Goal: Task Accomplishment & Management: Manage account settings

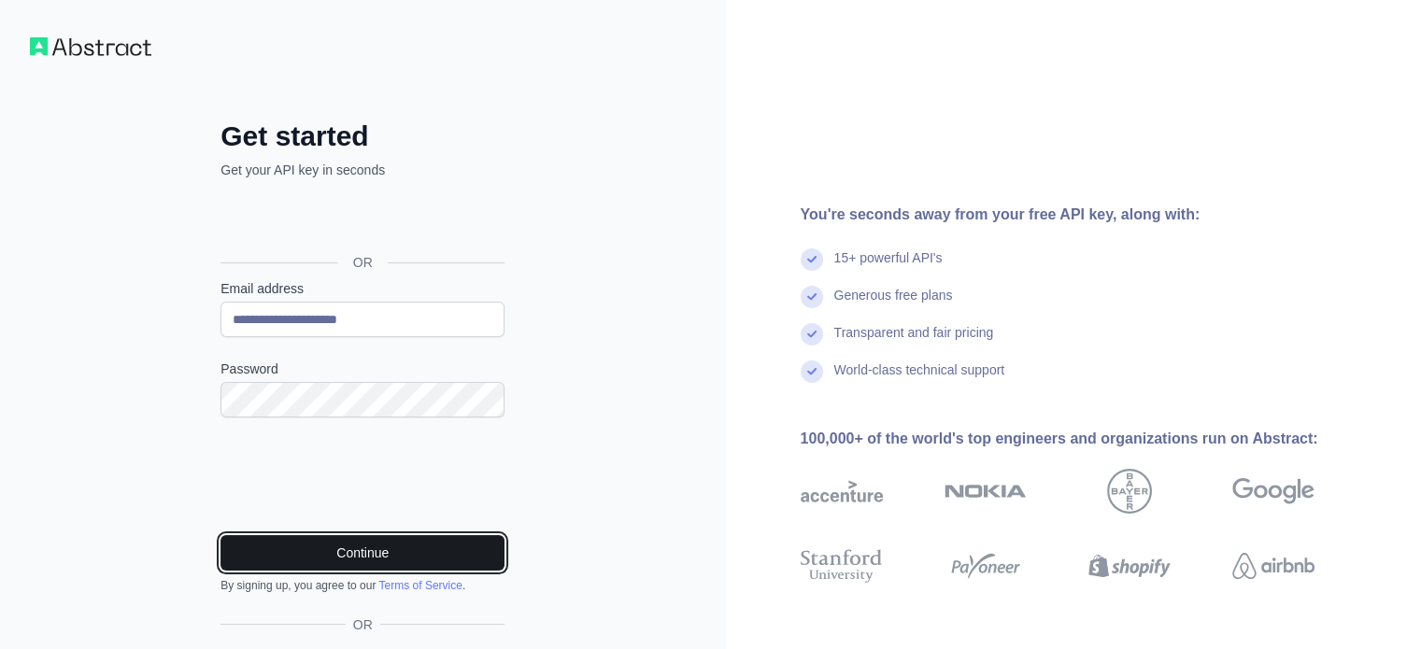
click at [325, 560] on button "Continue" at bounding box center [362, 553] width 284 height 36
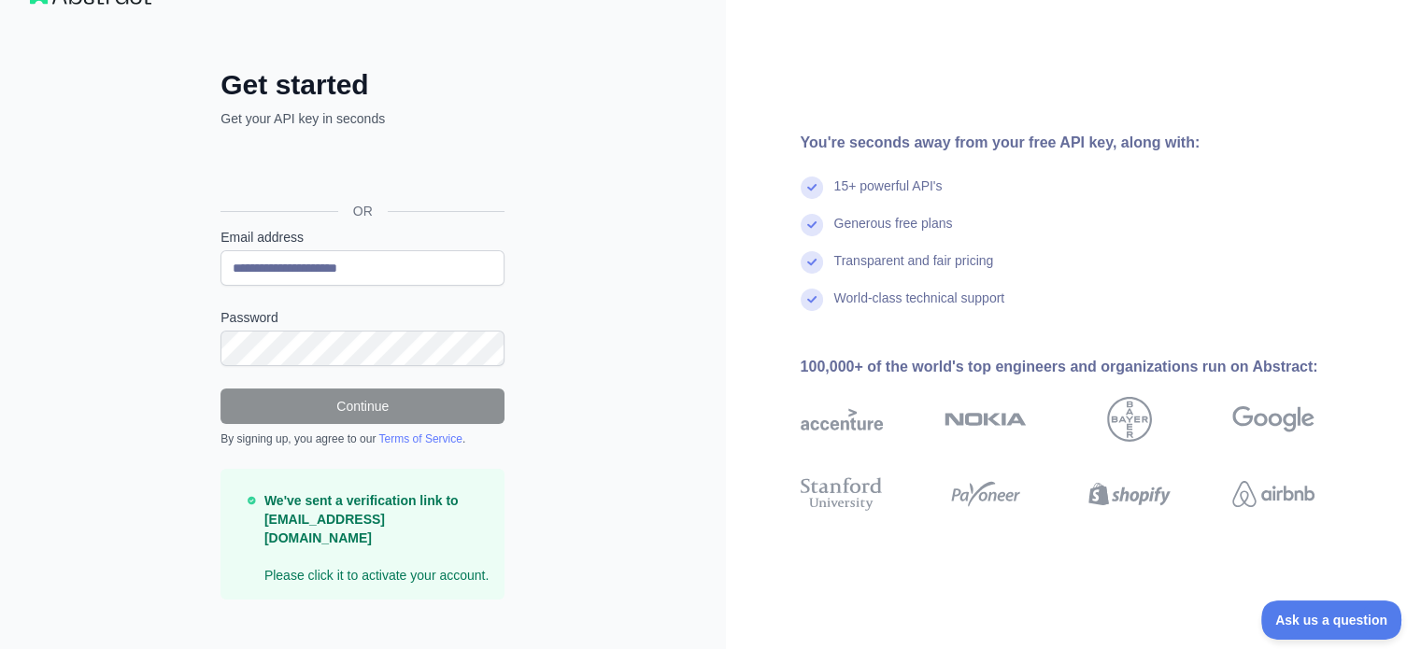
scroll to position [55, 0]
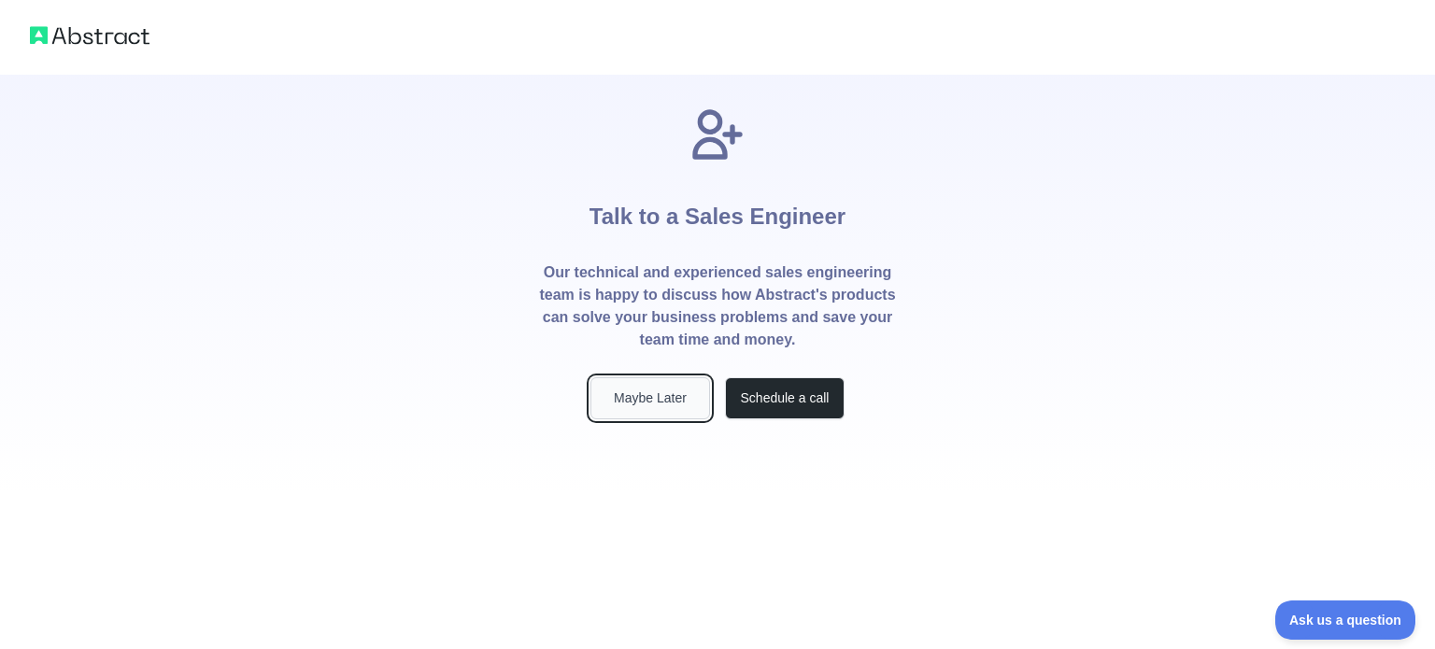
click at [669, 412] on button "Maybe Later" at bounding box center [650, 398] width 120 height 42
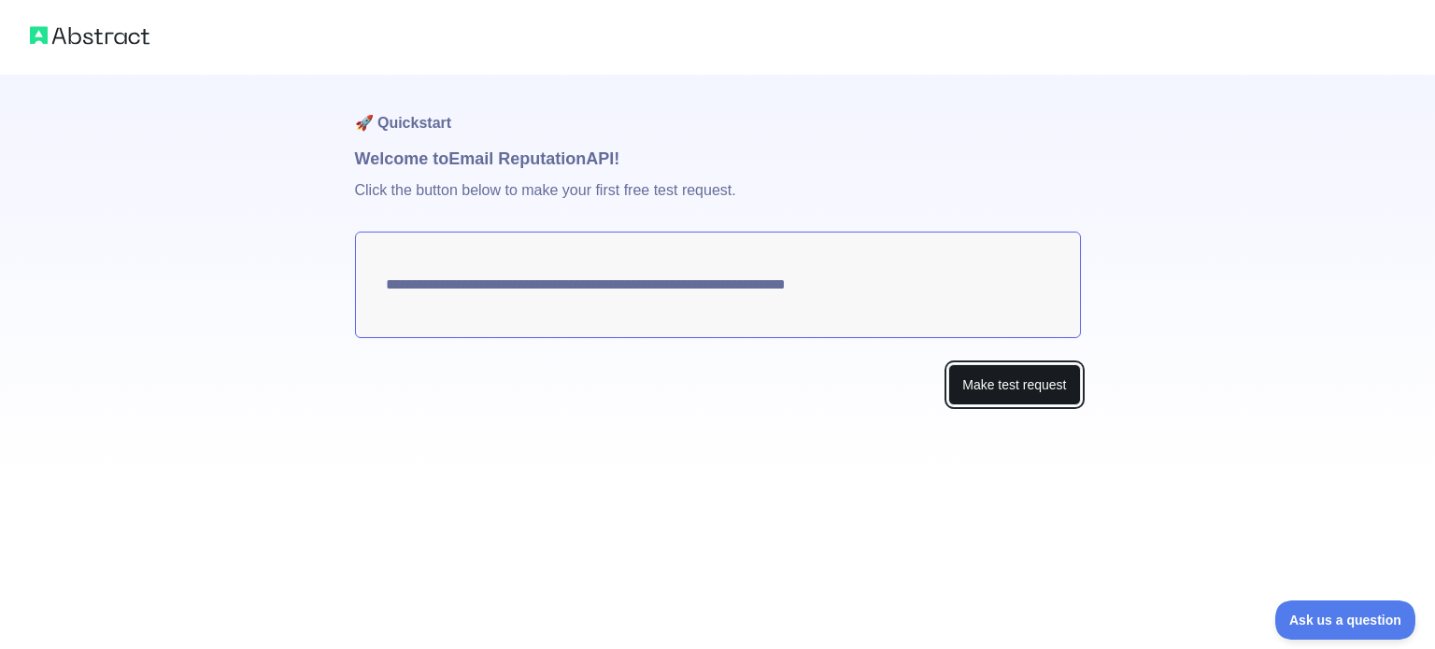
click at [982, 387] on button "Make test request" at bounding box center [1014, 385] width 132 height 42
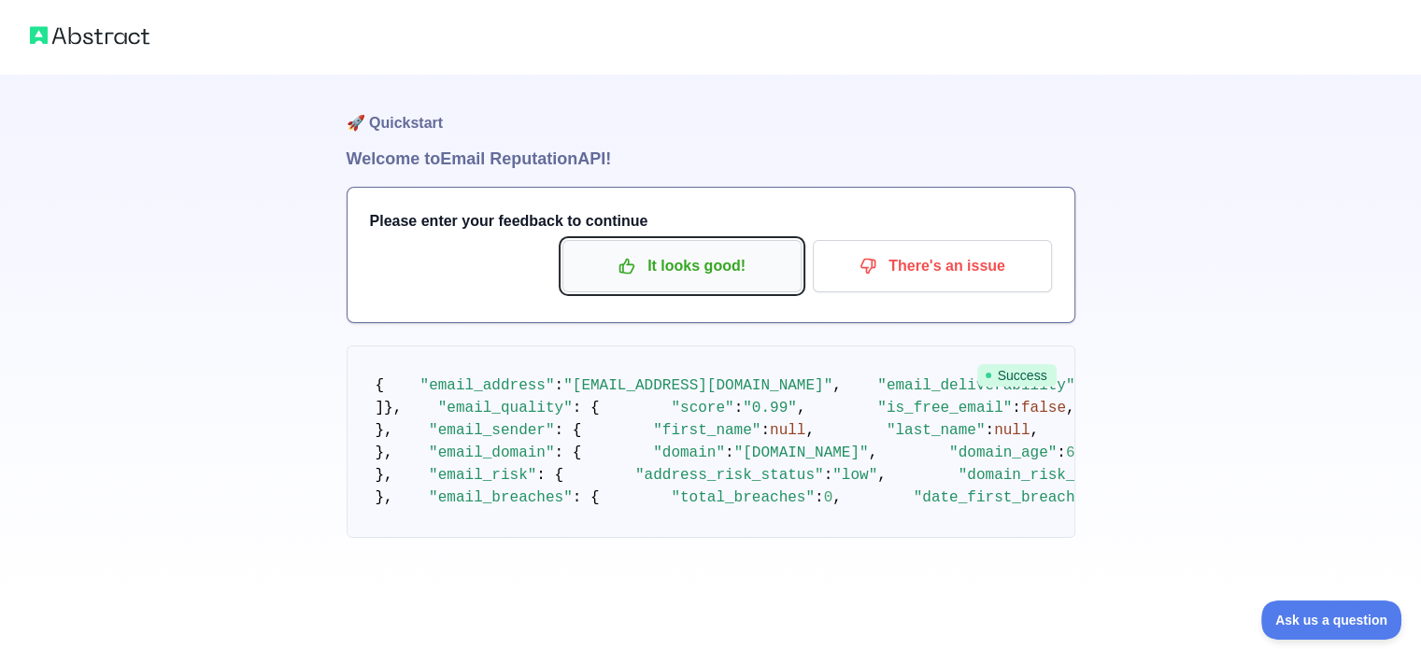
click at [660, 247] on button "It looks good!" at bounding box center [681, 266] width 239 height 52
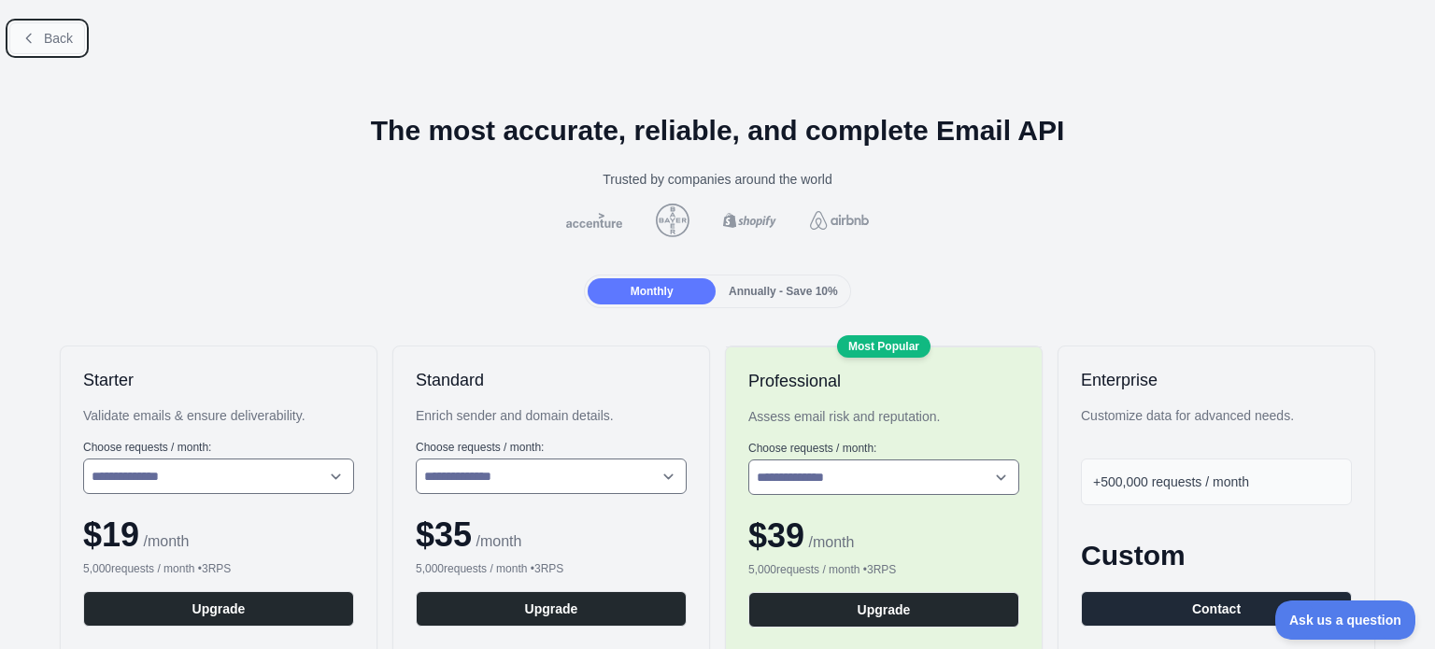
click at [60, 43] on span "Back" at bounding box center [58, 38] width 29 height 15
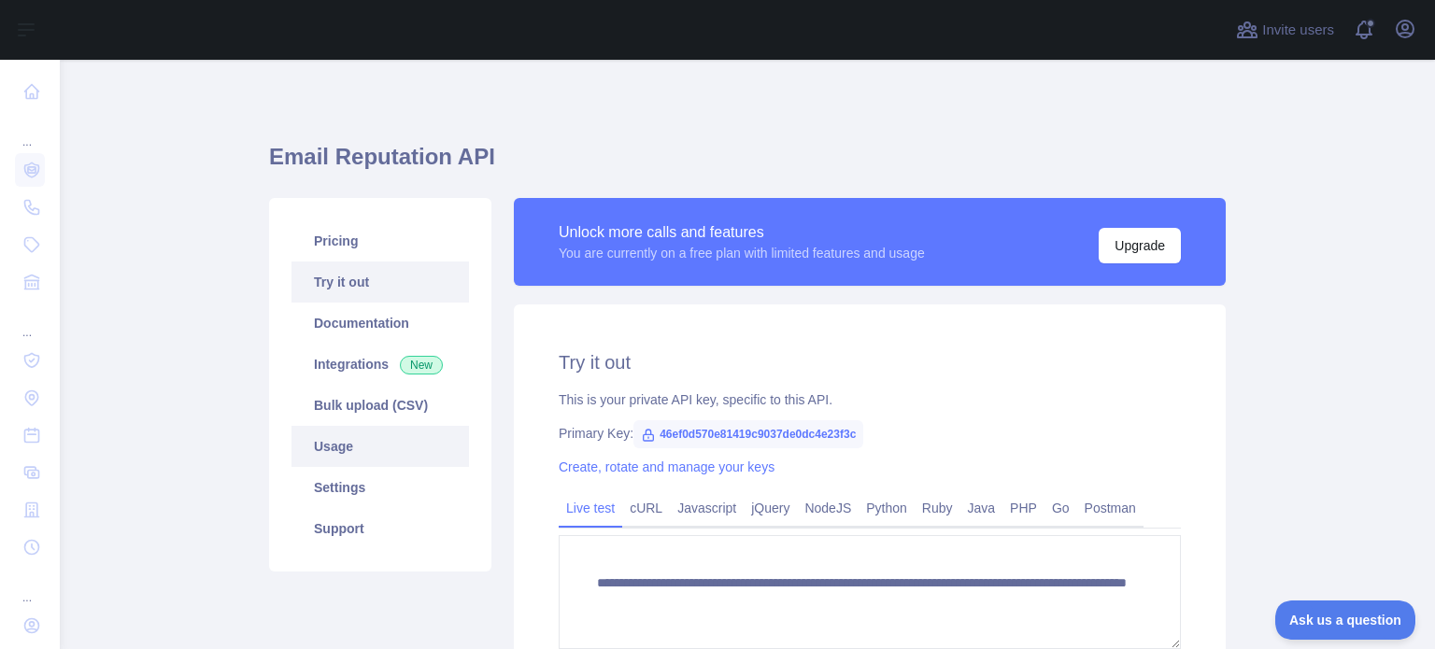
click at [363, 440] on link "Usage" at bounding box center [380, 446] width 178 height 41
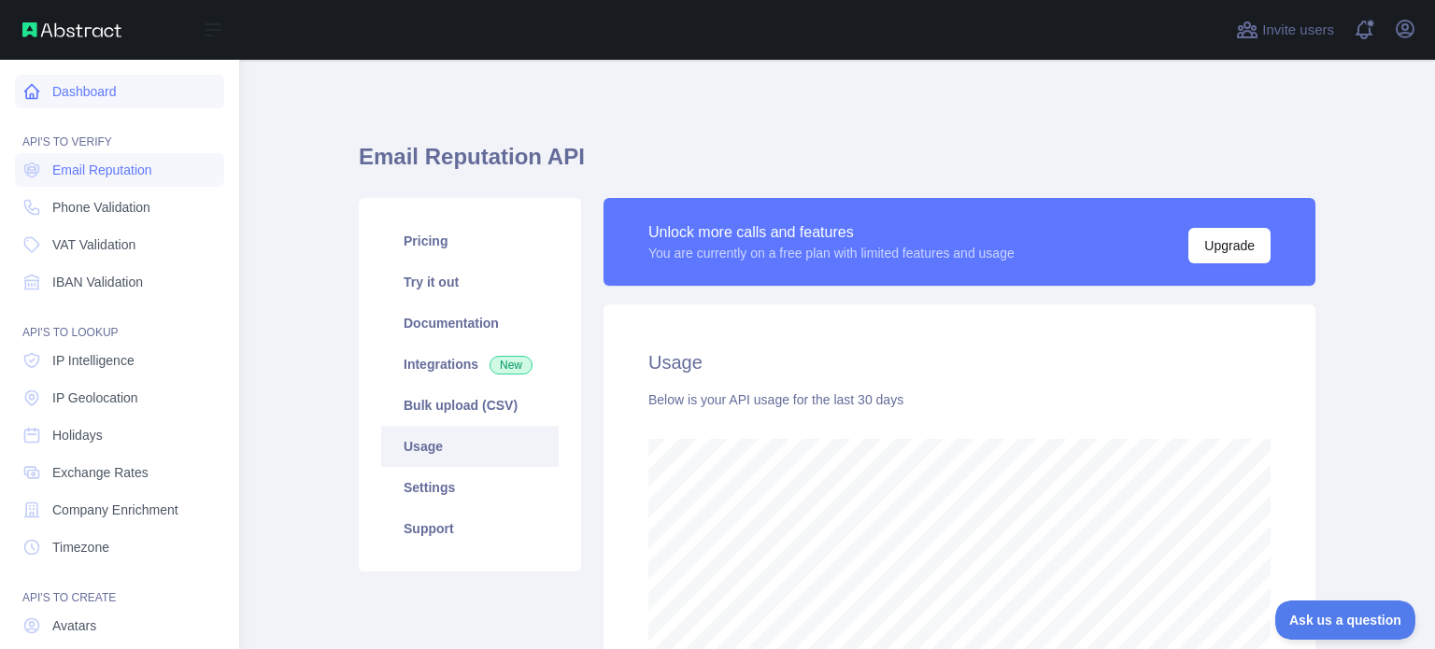
click at [99, 79] on link "Dashboard" at bounding box center [119, 92] width 209 height 34
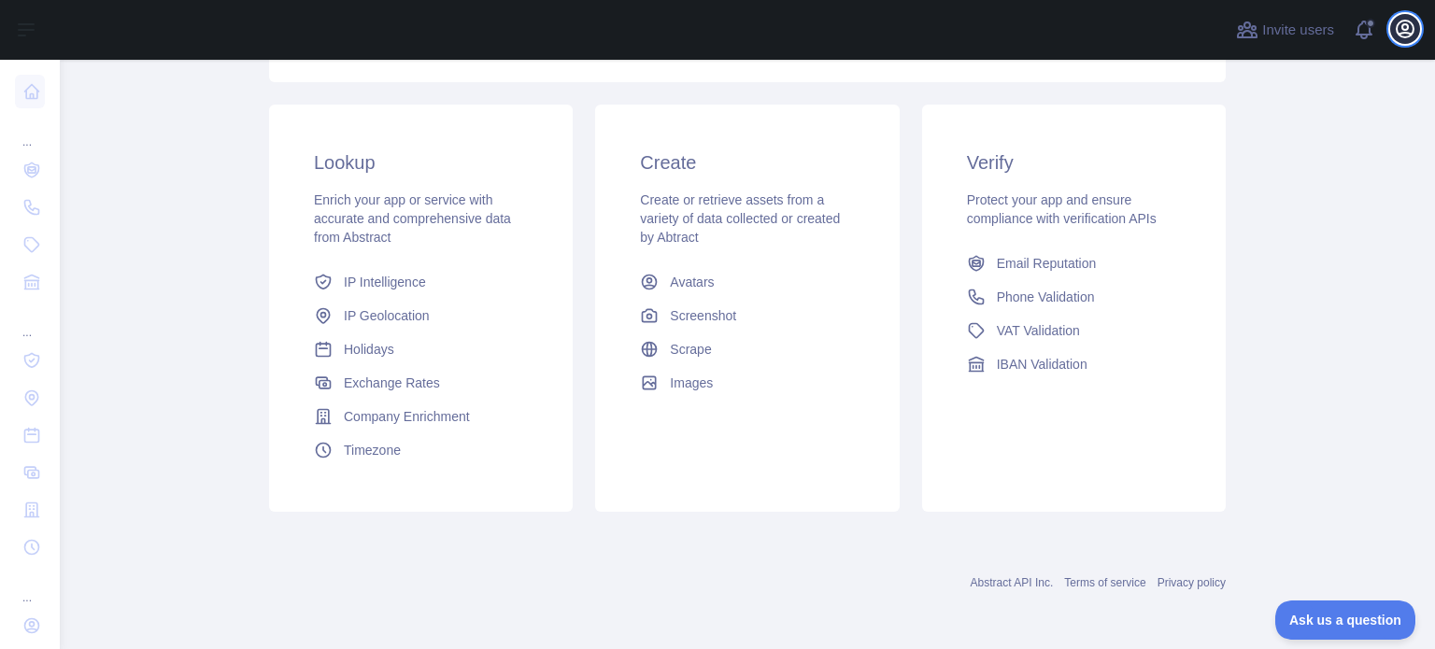
click at [1401, 26] on icon "button" at bounding box center [1405, 29] width 17 height 17
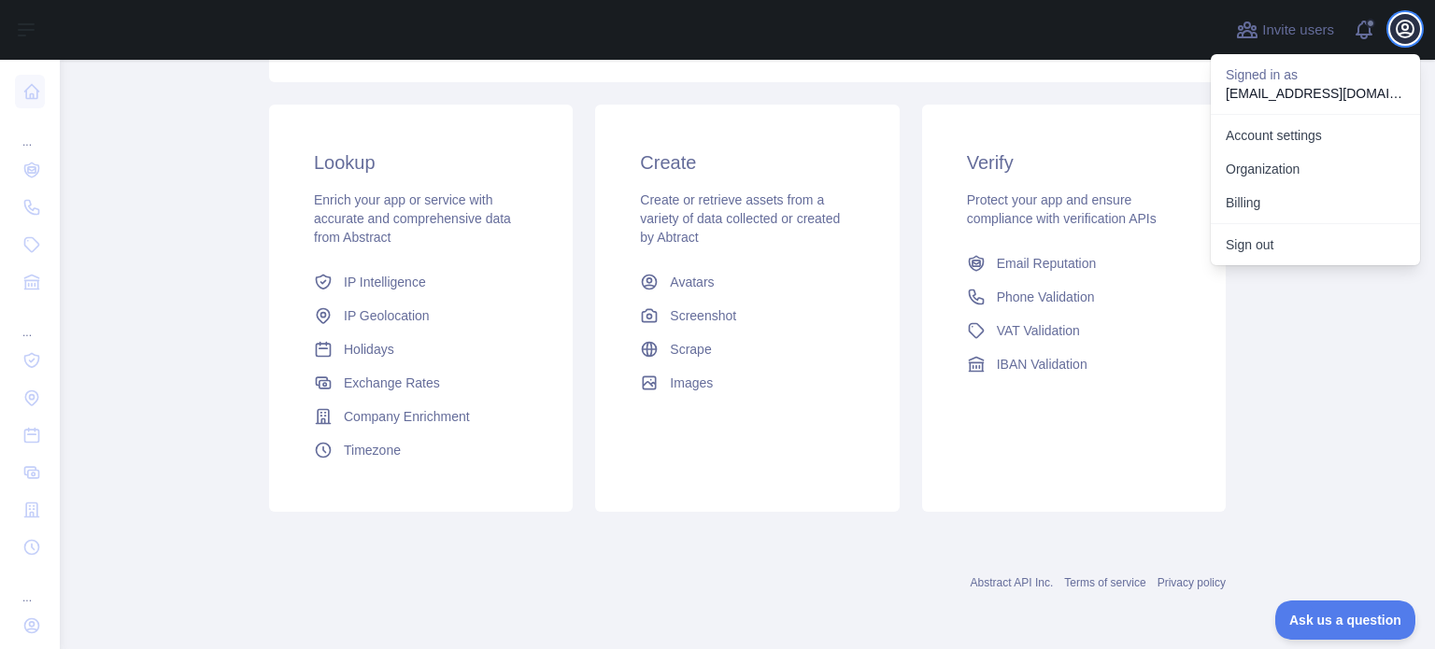
click at [1401, 26] on icon "button" at bounding box center [1405, 29] width 17 height 17
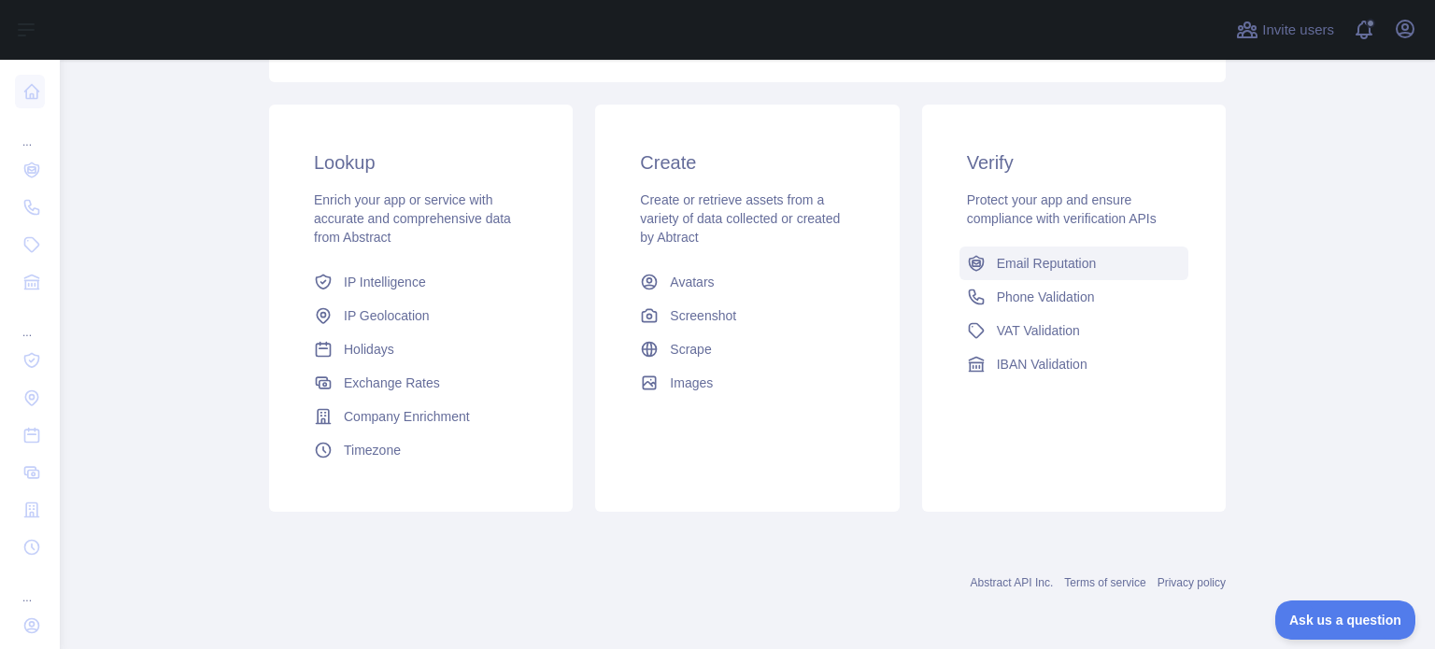
click at [1067, 258] on span "Email Reputation" at bounding box center [1047, 263] width 100 height 19
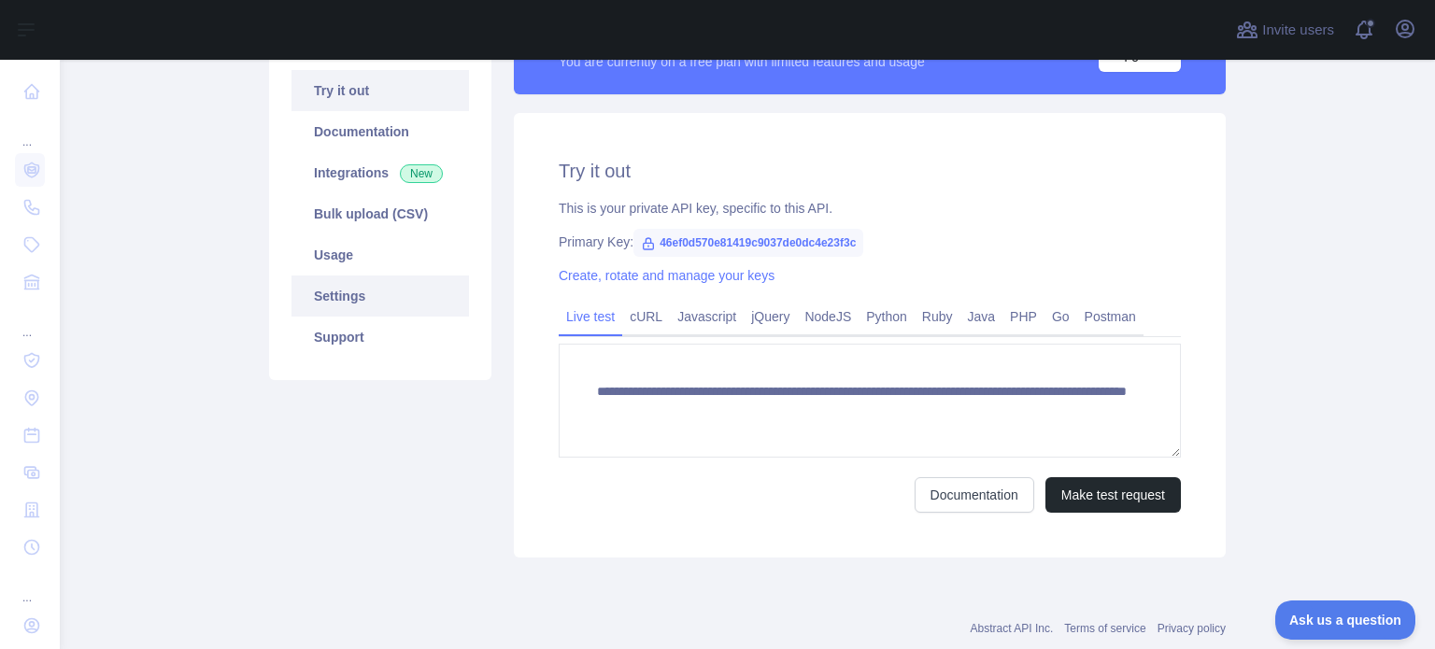
scroll to position [50, 0]
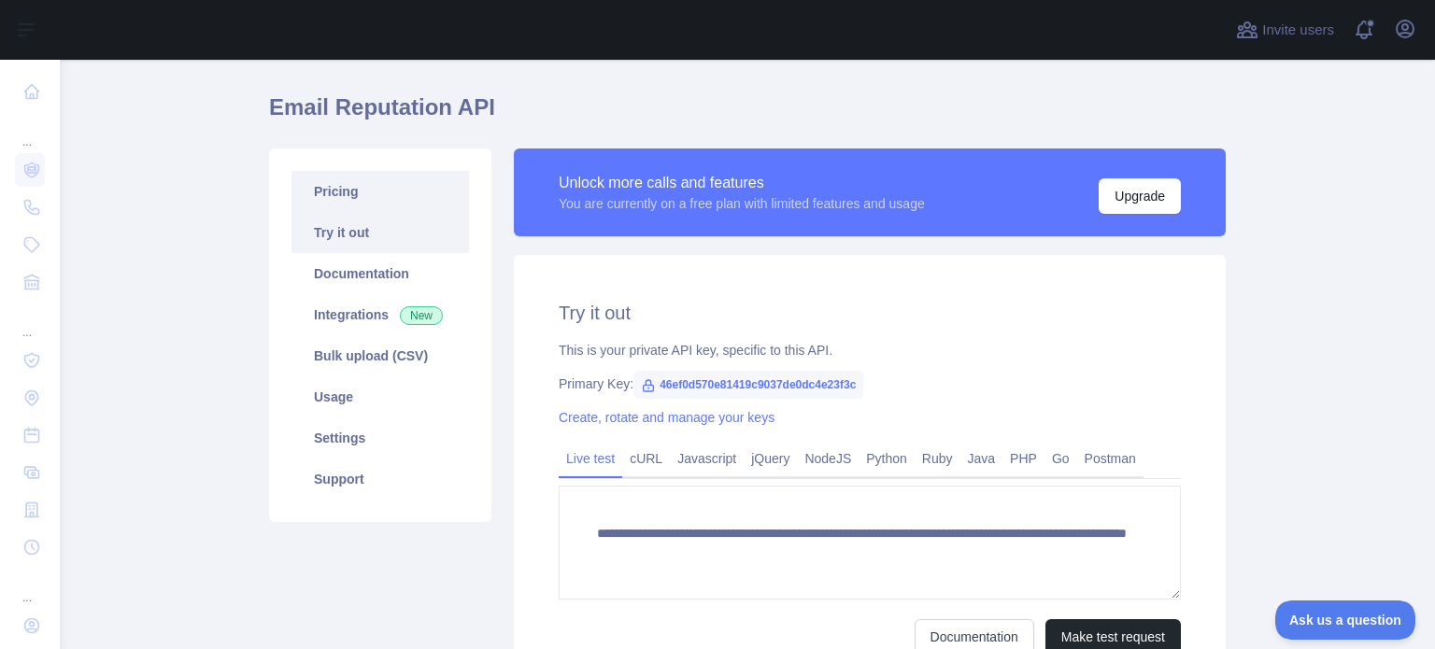
click at [363, 198] on link "Pricing" at bounding box center [380, 191] width 178 height 41
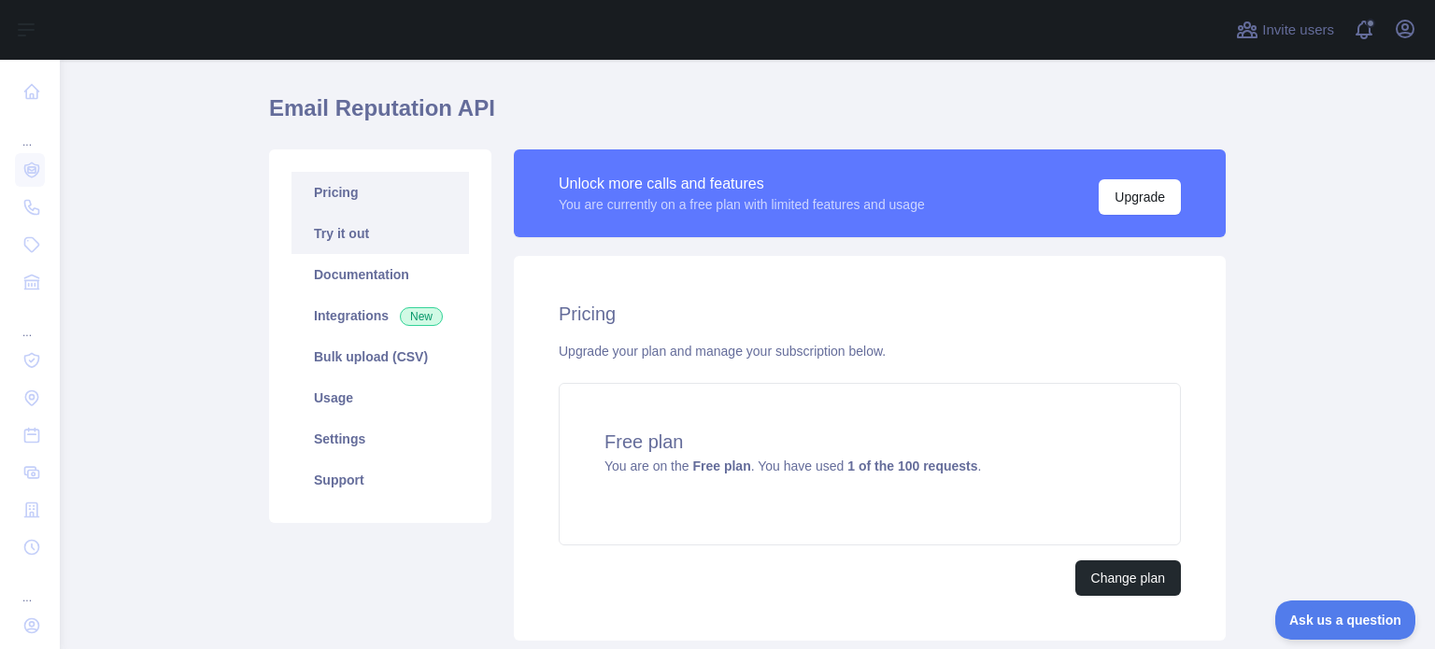
scroll to position [41, 0]
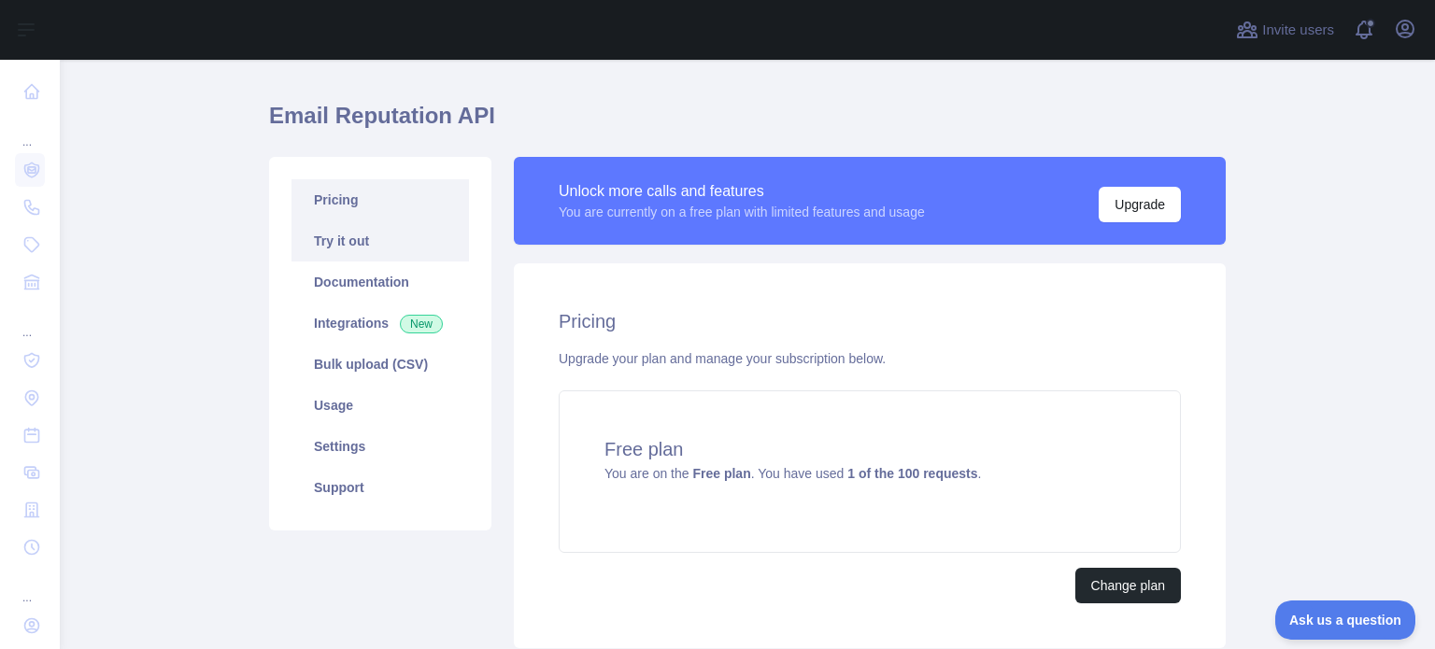
click at [330, 232] on link "Try it out" at bounding box center [380, 240] width 178 height 41
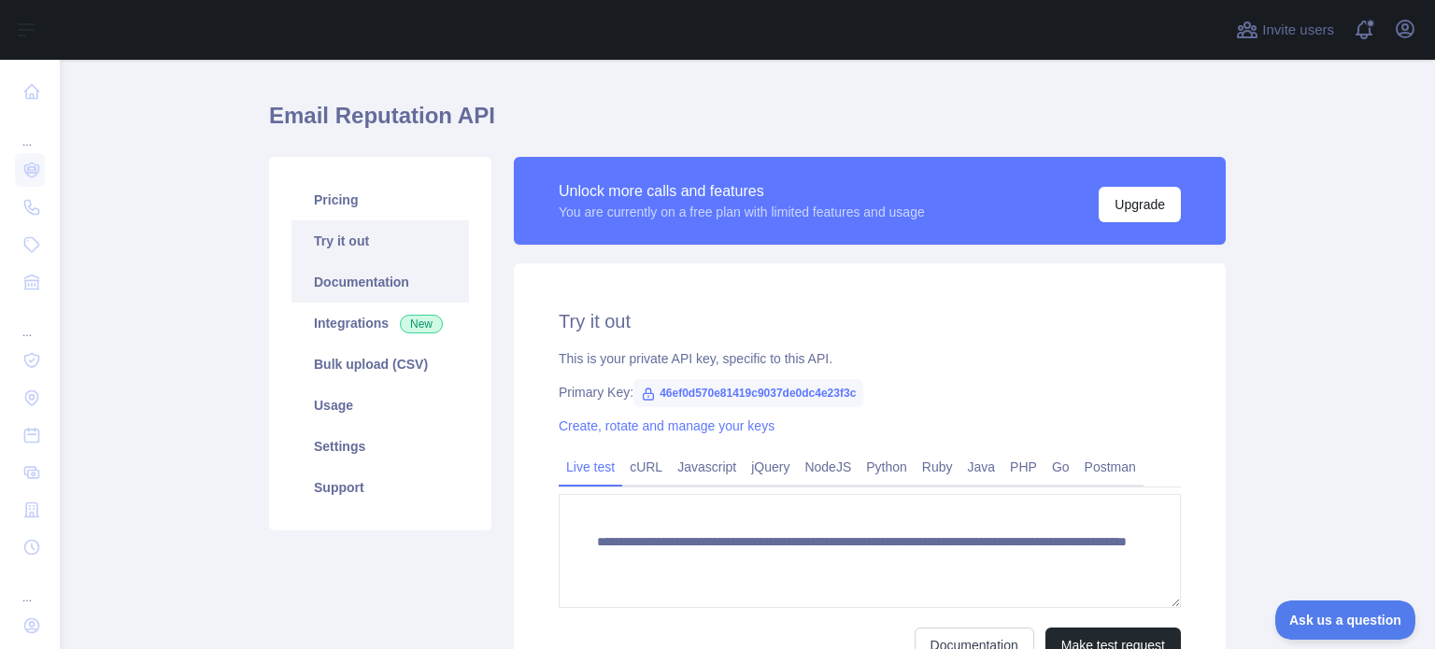
click at [345, 287] on link "Documentation" at bounding box center [380, 282] width 178 height 41
click at [419, 332] on span "New" at bounding box center [421, 324] width 43 height 19
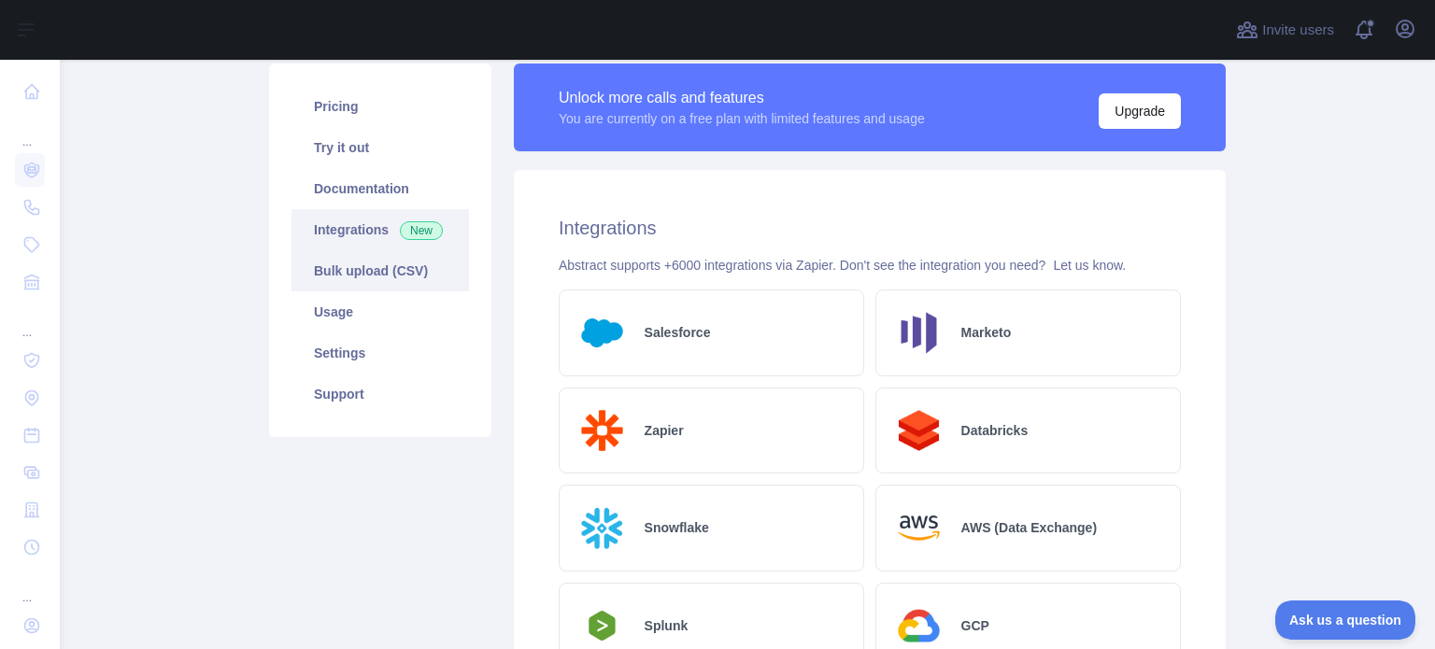
click at [367, 287] on link "Bulk upload (CSV)" at bounding box center [380, 270] width 178 height 41
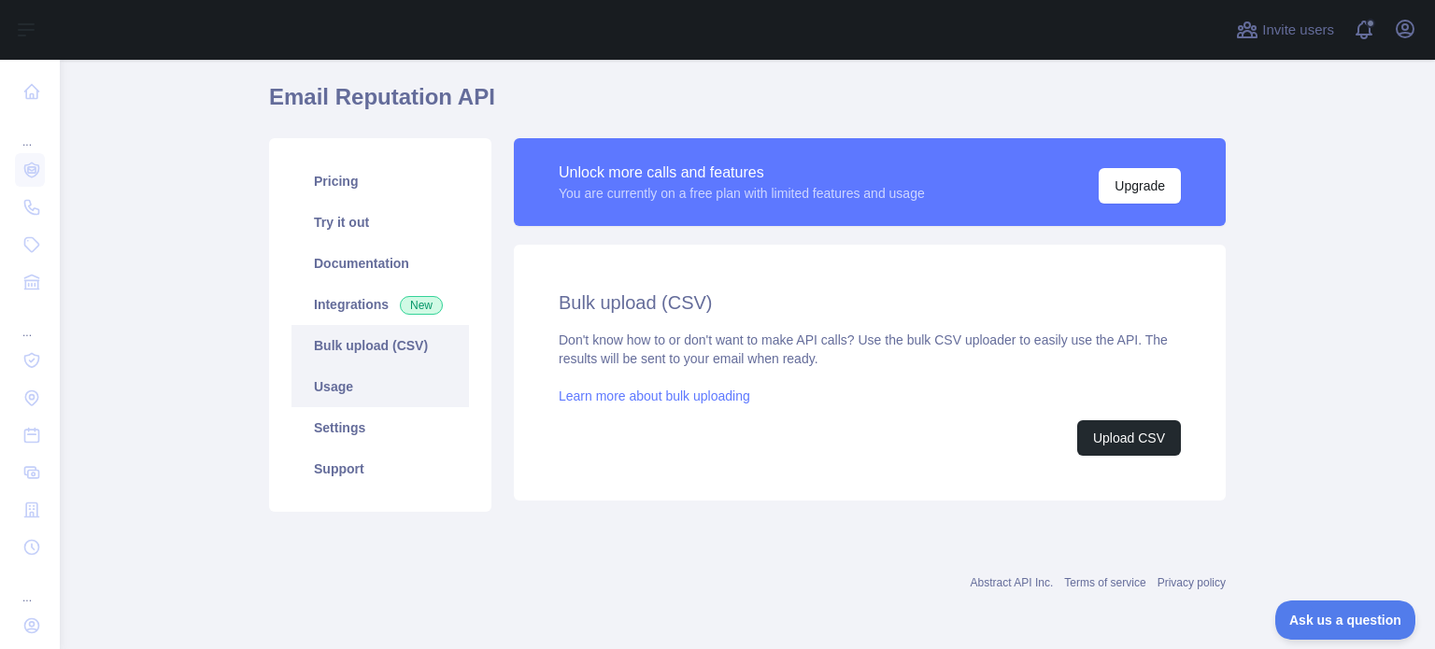
click at [359, 391] on link "Usage" at bounding box center [380, 386] width 178 height 41
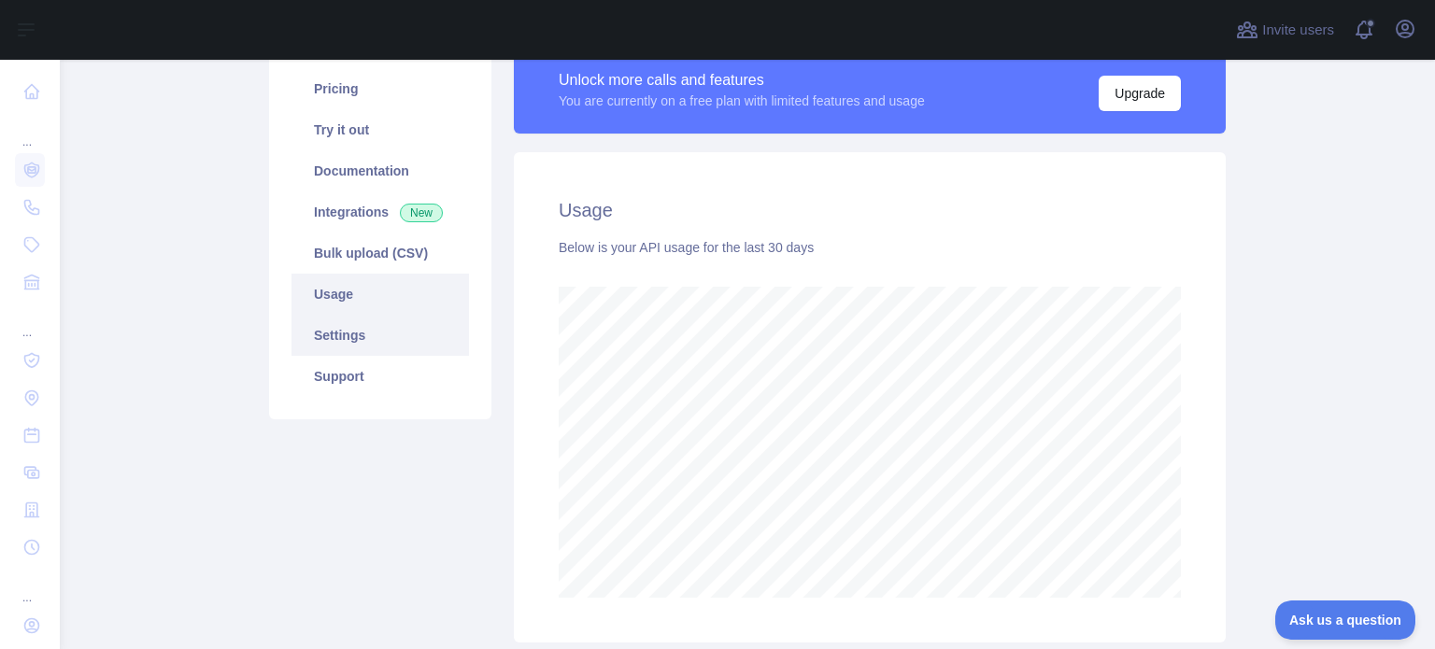
scroll to position [153, 0]
click at [355, 433] on div "Pricing Try it out Documentation Integrations New Bulk upload (CSV) Usage Setti…" at bounding box center [380, 343] width 245 height 597
click at [360, 327] on link "Settings" at bounding box center [380, 334] width 178 height 41
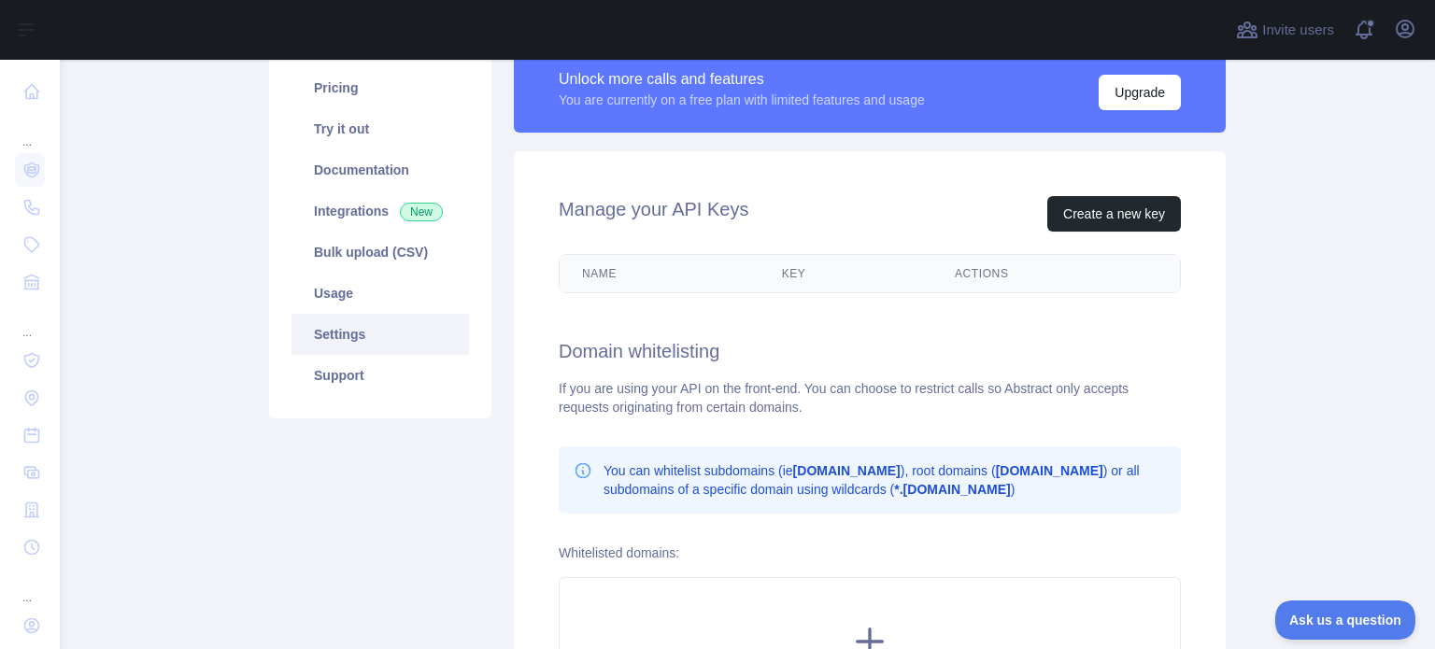
click at [811, 269] on th "Key" at bounding box center [846, 273] width 173 height 37
click at [787, 267] on th "Key" at bounding box center [846, 273] width 173 height 37
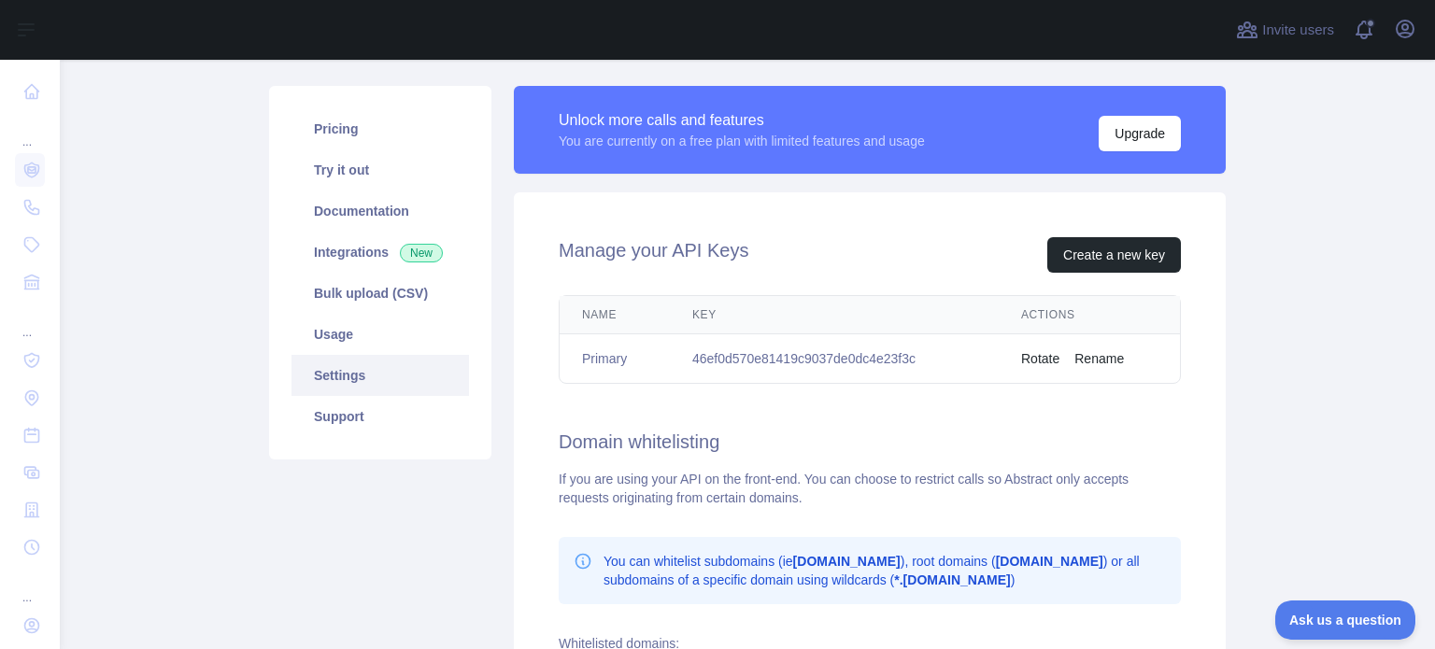
scroll to position [86, 0]
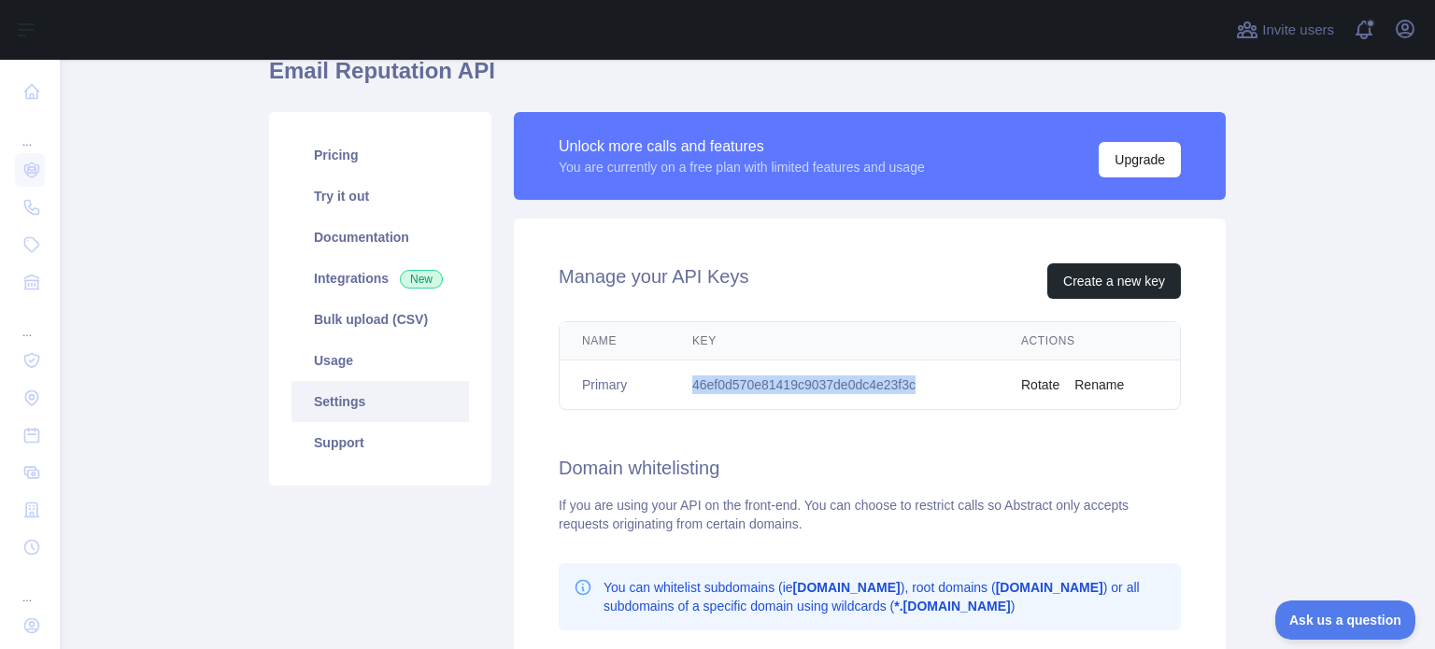
drag, startPoint x: 931, startPoint y: 384, endPoint x: 669, endPoint y: 393, distance: 261.8
click at [670, 393] on td "46ef0d570e81419c9037de0dc4e23f3c" at bounding box center [834, 386] width 329 height 50
copy td "46ef0d570e81419c9037de0dc4e23f3c"
click at [863, 442] on div "Manage your API Keys Create a new key Name Key Actions Primary 46ef0d570e81419c…" at bounding box center [870, 553] width 712 height 668
